Goal: Task Accomplishment & Management: Use online tool/utility

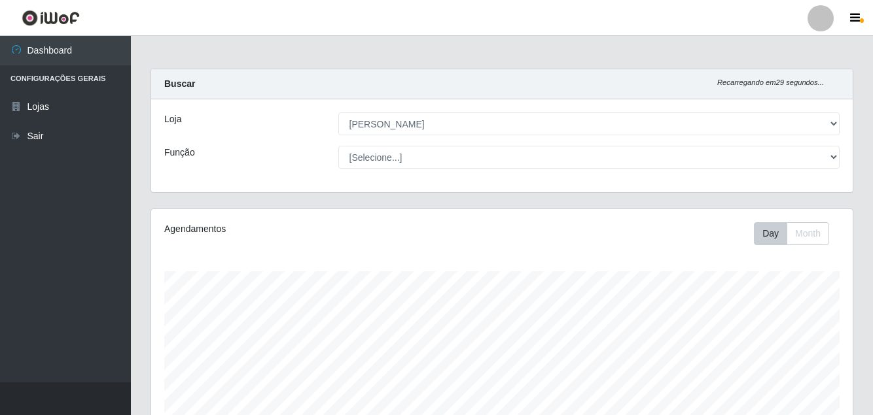
select select "402"
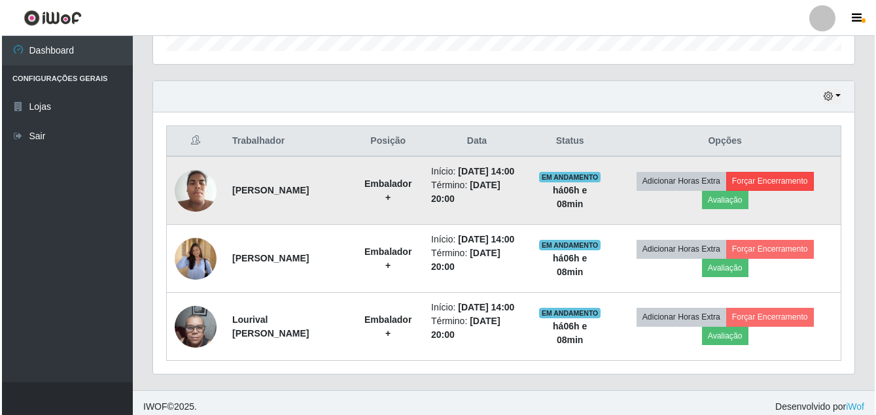
scroll to position [271, 701]
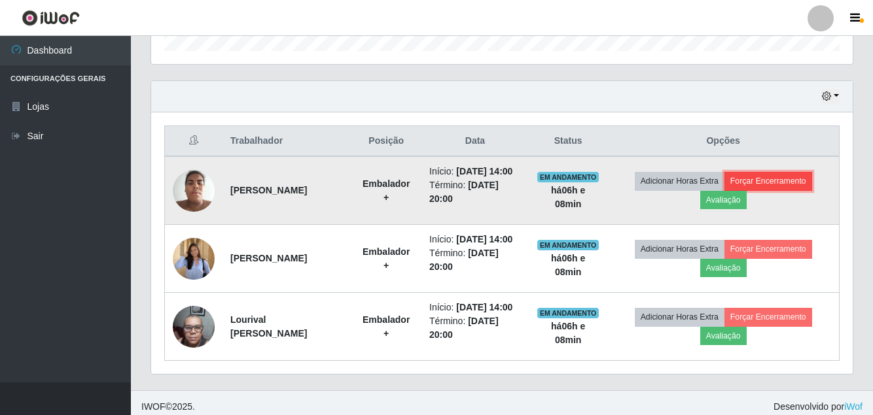
click at [793, 190] on button "Forçar Encerramento" at bounding box center [768, 181] width 88 height 18
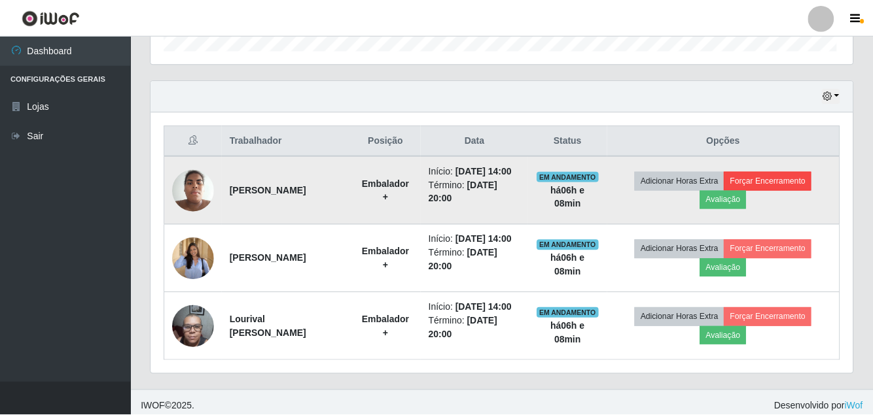
scroll to position [271, 695]
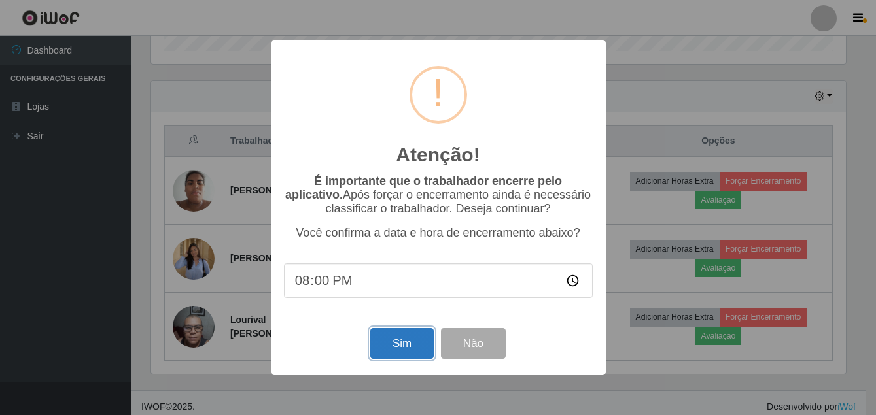
click at [415, 348] on button "Sim" at bounding box center [401, 343] width 63 height 31
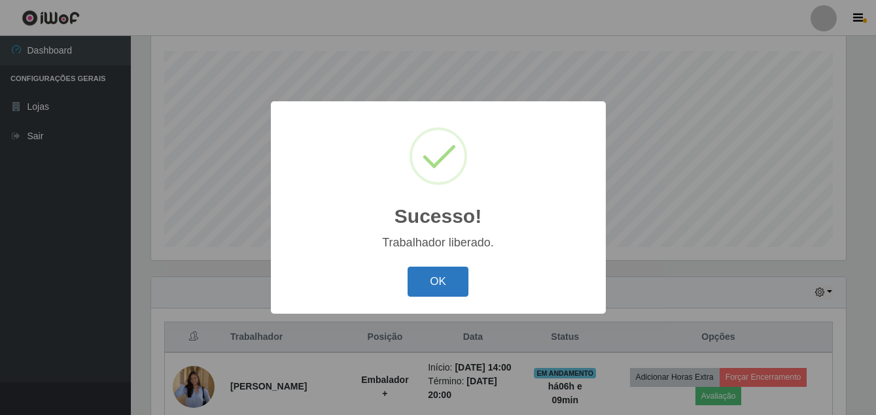
click at [428, 277] on button "OK" at bounding box center [437, 282] width 61 height 31
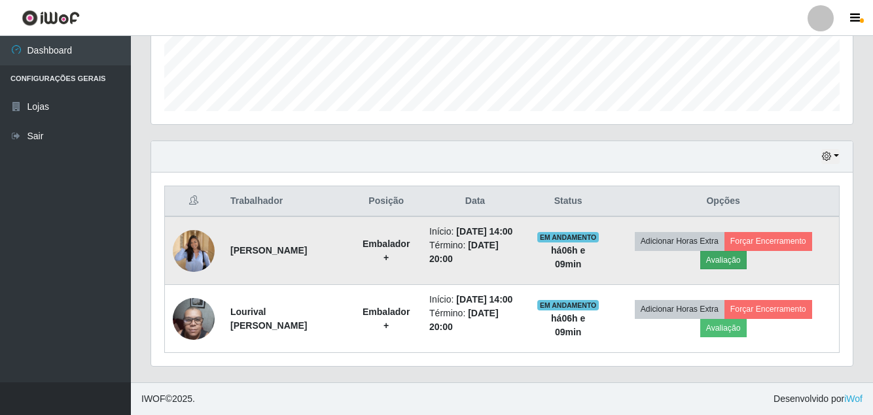
scroll to position [384, 0]
click at [791, 232] on button "Forçar Encerramento" at bounding box center [768, 241] width 88 height 18
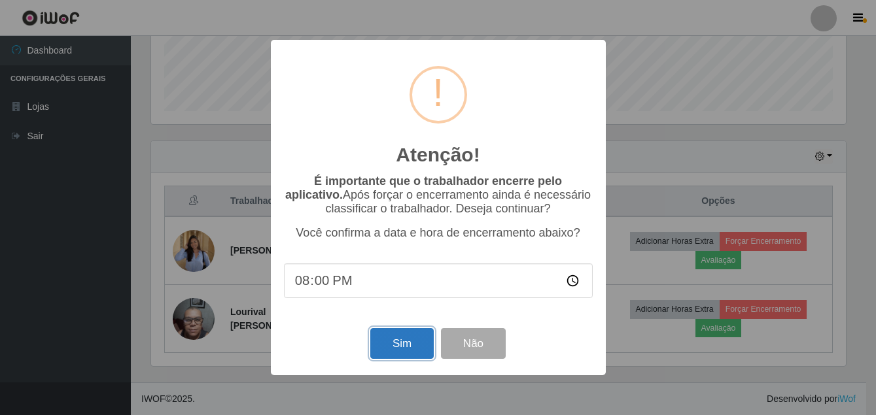
click at [404, 351] on button "Sim" at bounding box center [401, 343] width 63 height 31
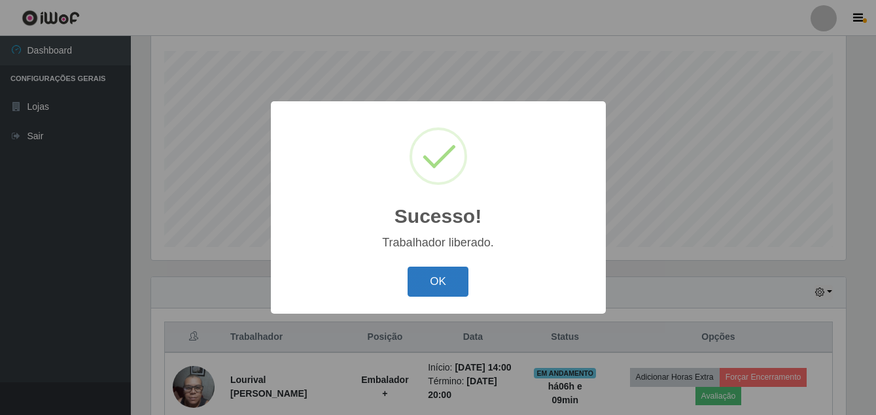
click at [443, 290] on button "OK" at bounding box center [437, 282] width 61 height 31
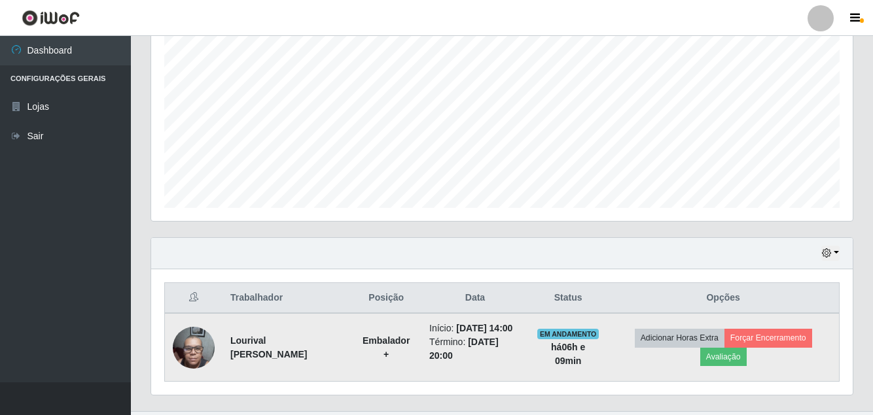
scroll to position [302, 0]
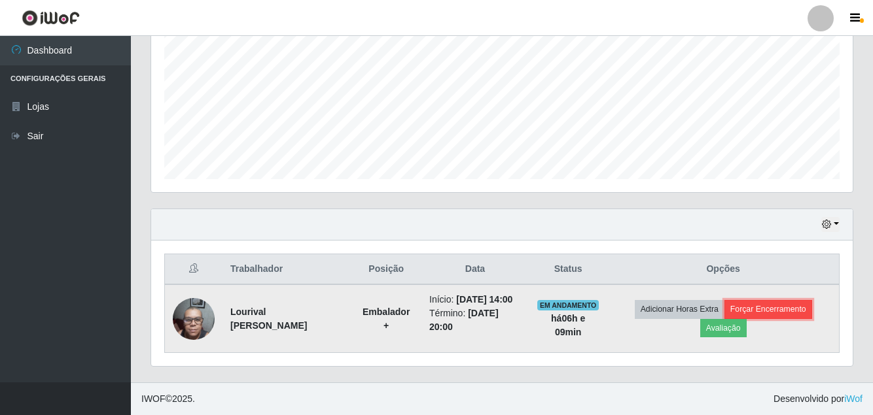
click at [789, 301] on button "Forçar Encerramento" at bounding box center [768, 309] width 88 height 18
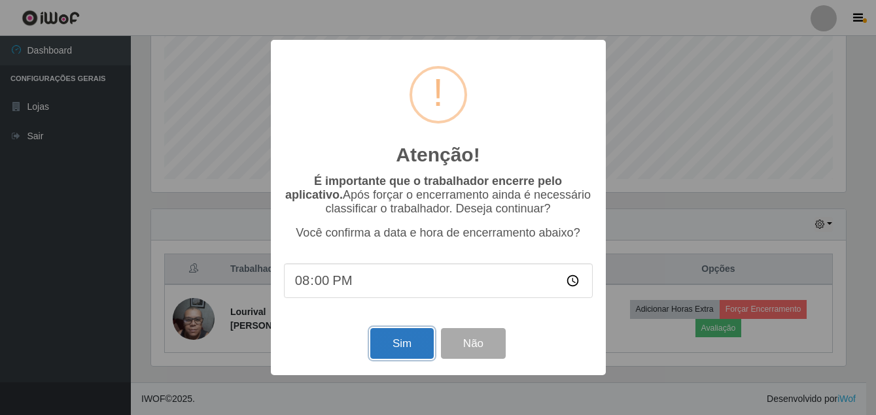
click at [414, 351] on button "Sim" at bounding box center [401, 343] width 63 height 31
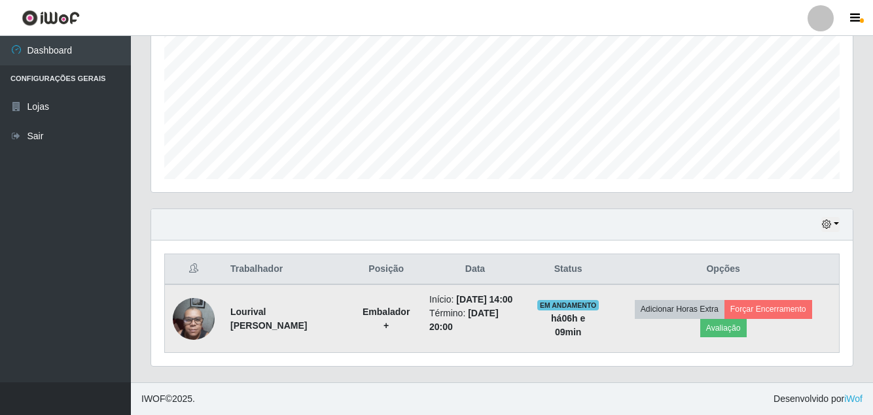
scroll to position [0, 0]
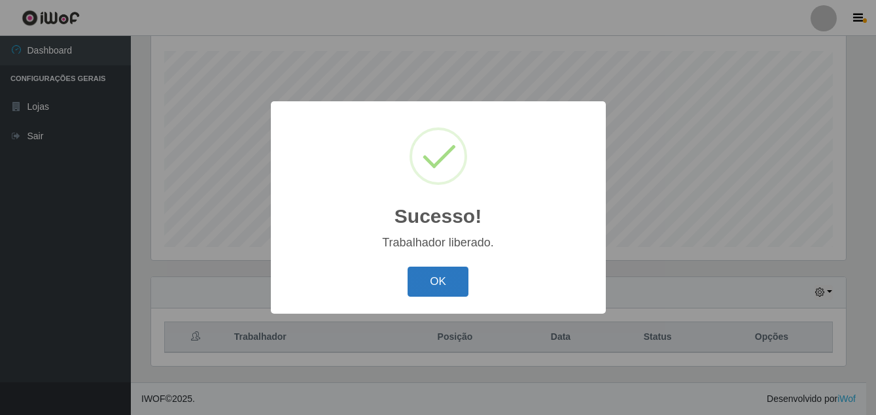
click at [443, 282] on button "OK" at bounding box center [437, 282] width 61 height 31
